Goal: Information Seeking & Learning: Find specific page/section

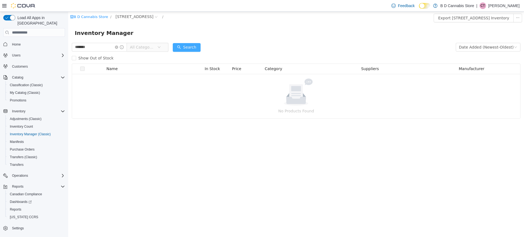
click at [180, 47] on button "Search" at bounding box center [187, 47] width 28 height 9
click at [190, 47] on button "Search" at bounding box center [187, 47] width 28 height 9
